Goal: Find specific page/section: Find specific page/section

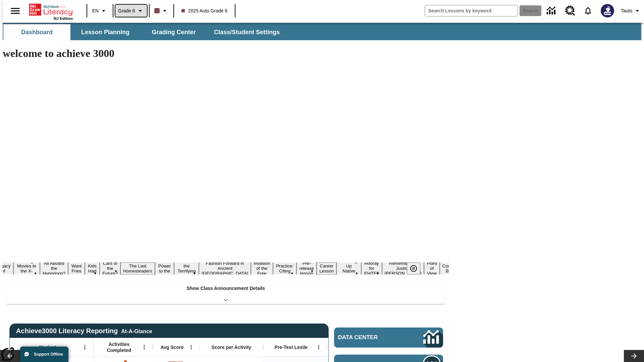
click at [129, 11] on span "Grade 6" at bounding box center [126, 10] width 17 height 7
click at [138, 46] on span "Grade 11" at bounding box center [128, 45] width 19 height 5
